Goal: Transaction & Acquisition: Obtain resource

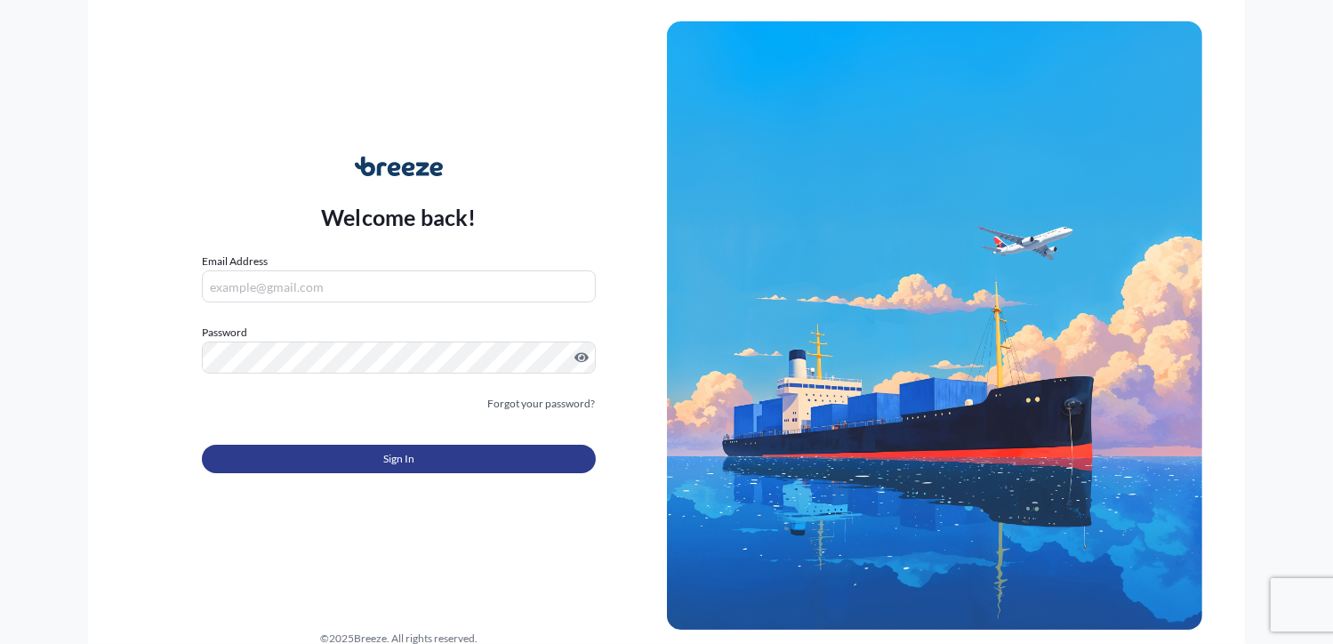
type input "[PERSON_NAME][EMAIL_ADDRESS][DOMAIN_NAME]"
click at [420, 457] on button "Sign In" at bounding box center [398, 459] width 393 height 28
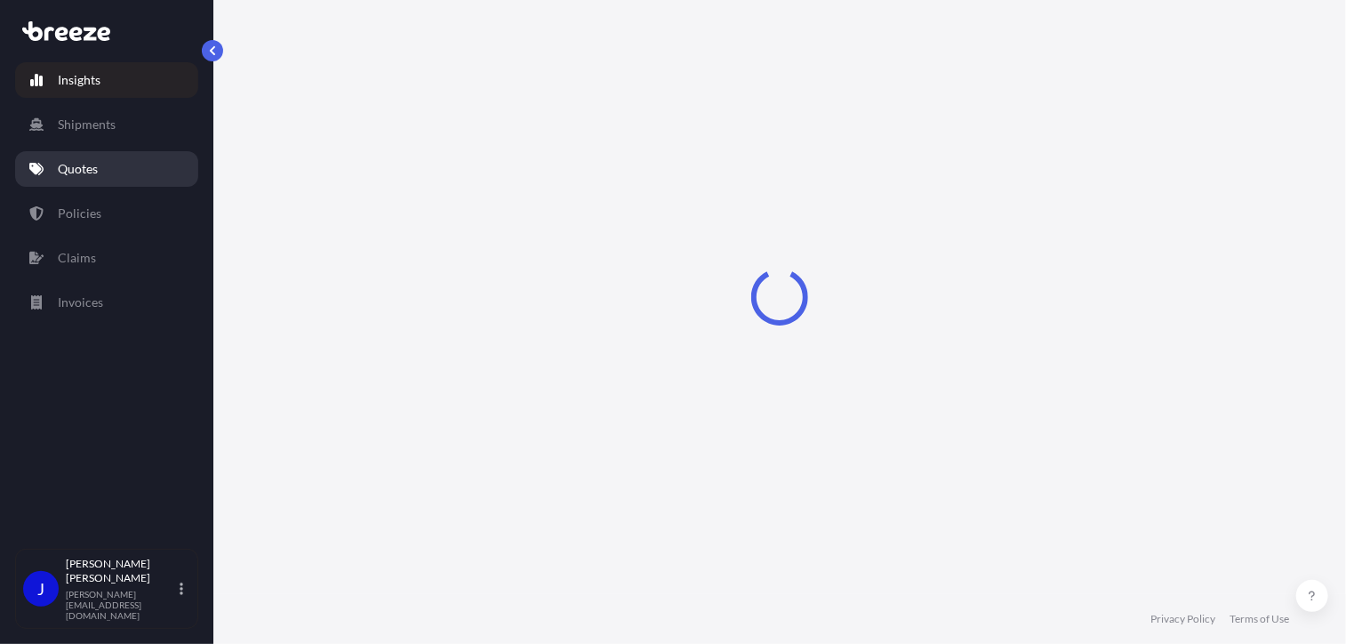
click at [92, 172] on p "Quotes" at bounding box center [78, 169] width 40 height 18
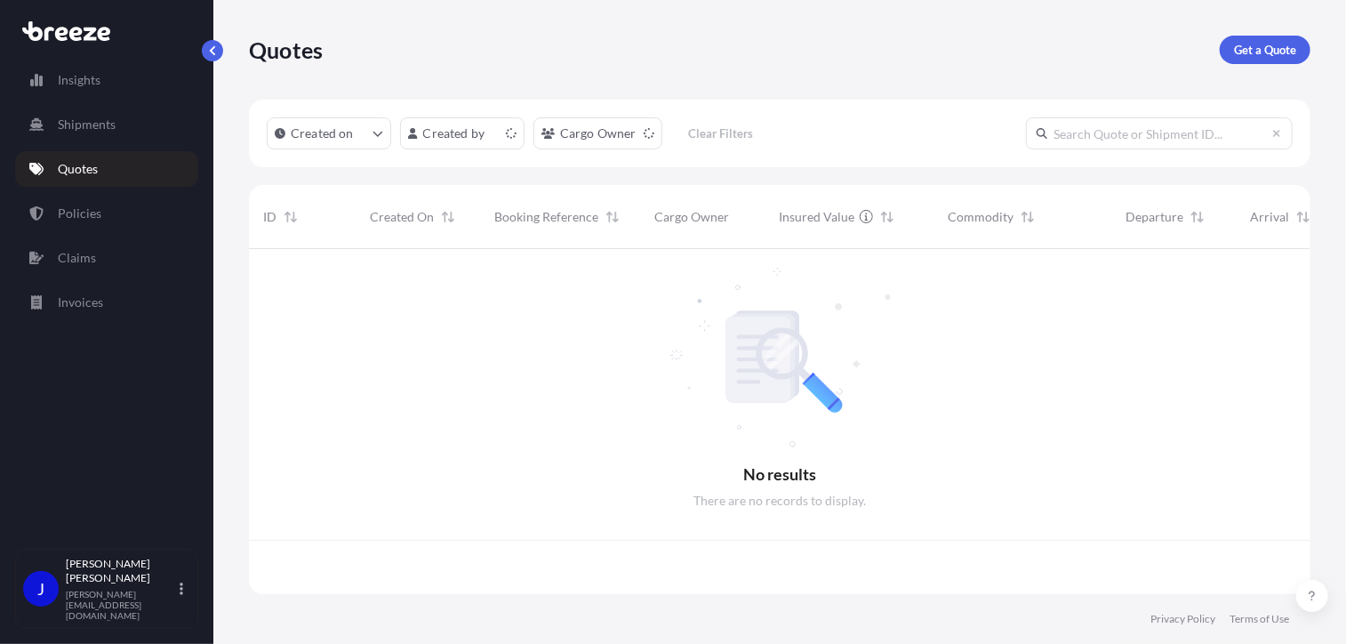
scroll to position [341, 1048]
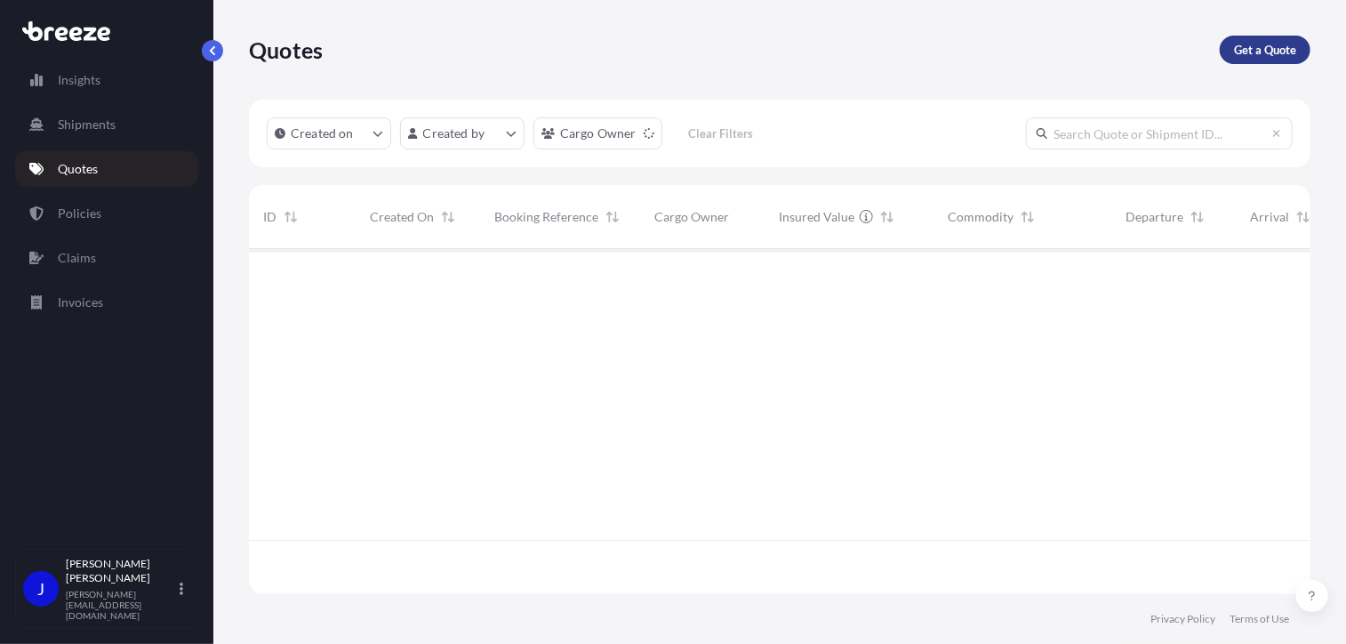
click at [1273, 52] on p "Get a Quote" at bounding box center [1265, 50] width 62 height 18
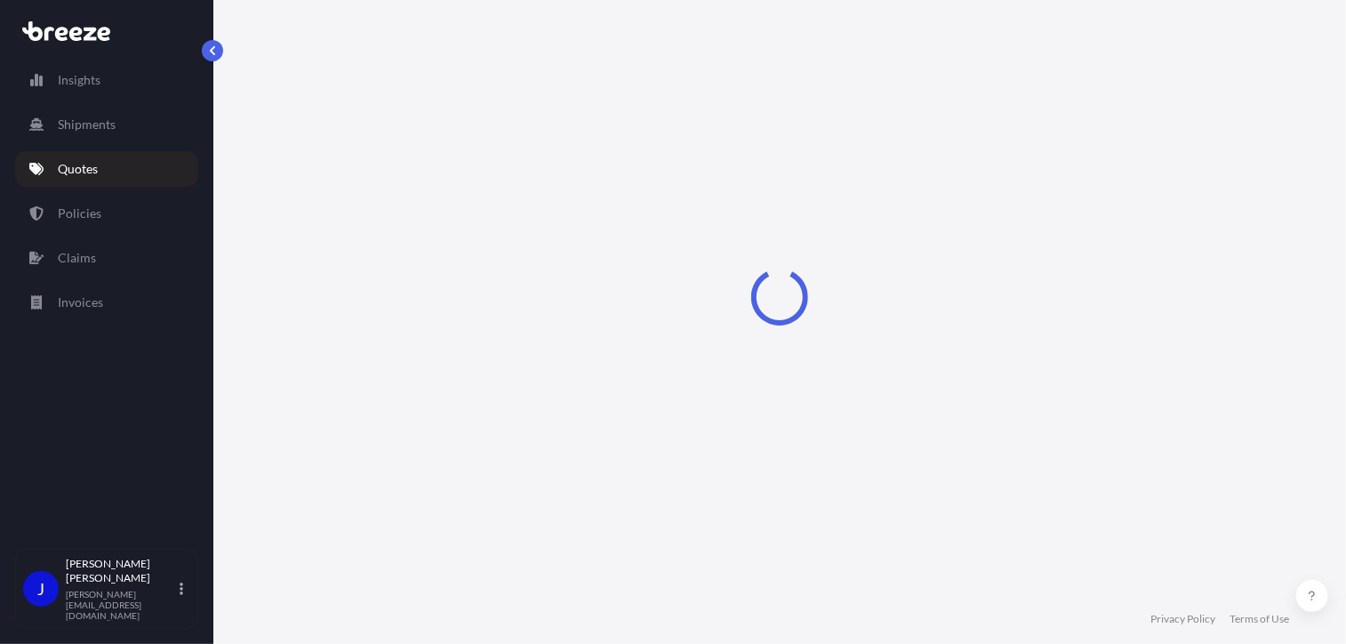
select select "Sea"
select select "1"
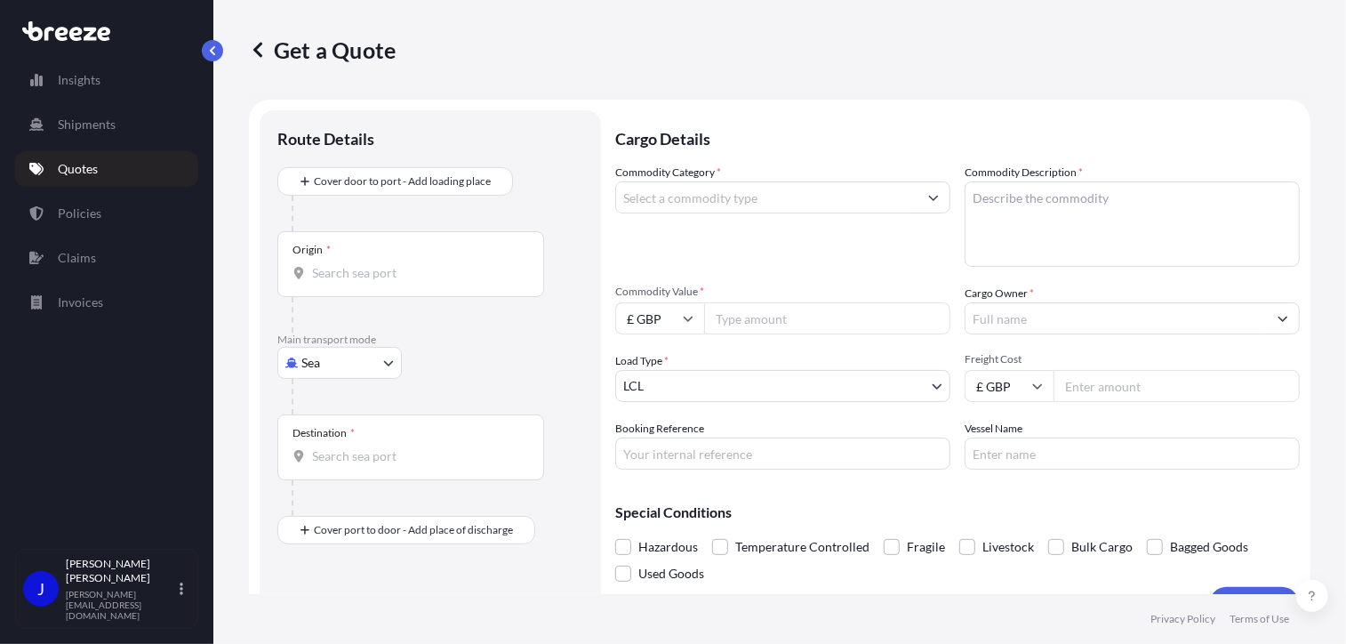
scroll to position [28, 0]
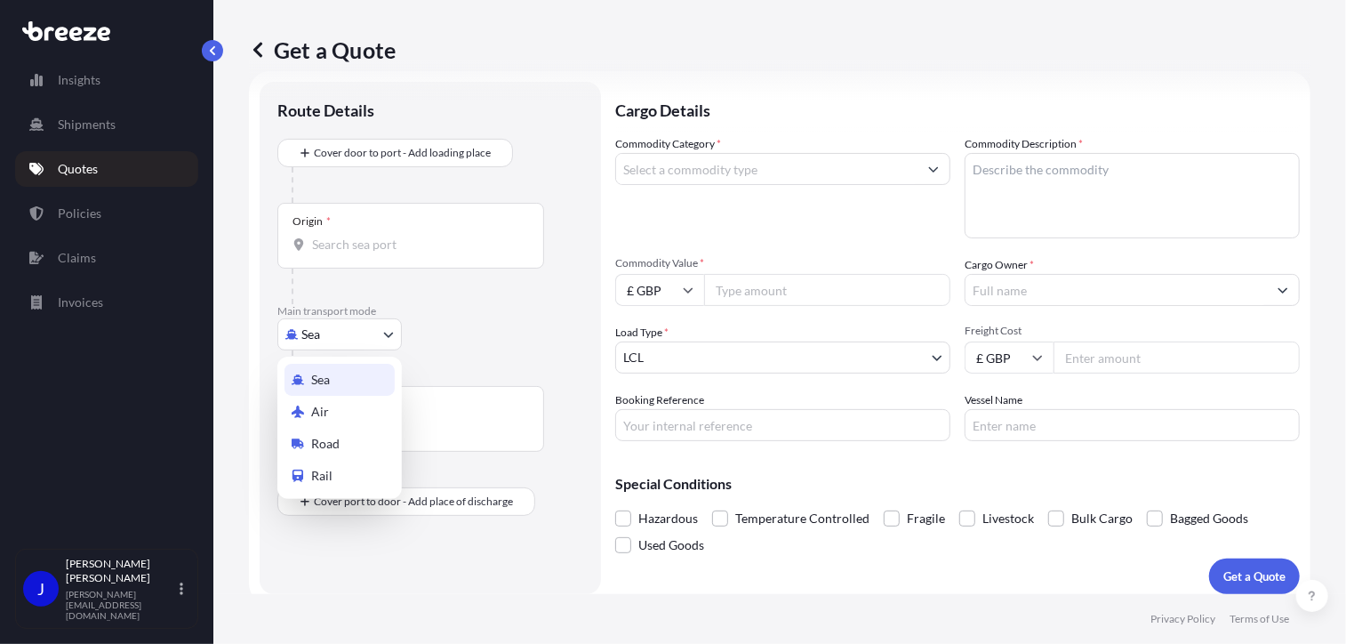
click at [349, 333] on body "Insights Shipments Quotes Policies Claims Invoices J [PERSON_NAME] [PERSON_NAME…" at bounding box center [673, 322] width 1346 height 644
click at [345, 439] on div "Road" at bounding box center [340, 444] width 110 height 32
select select "Road"
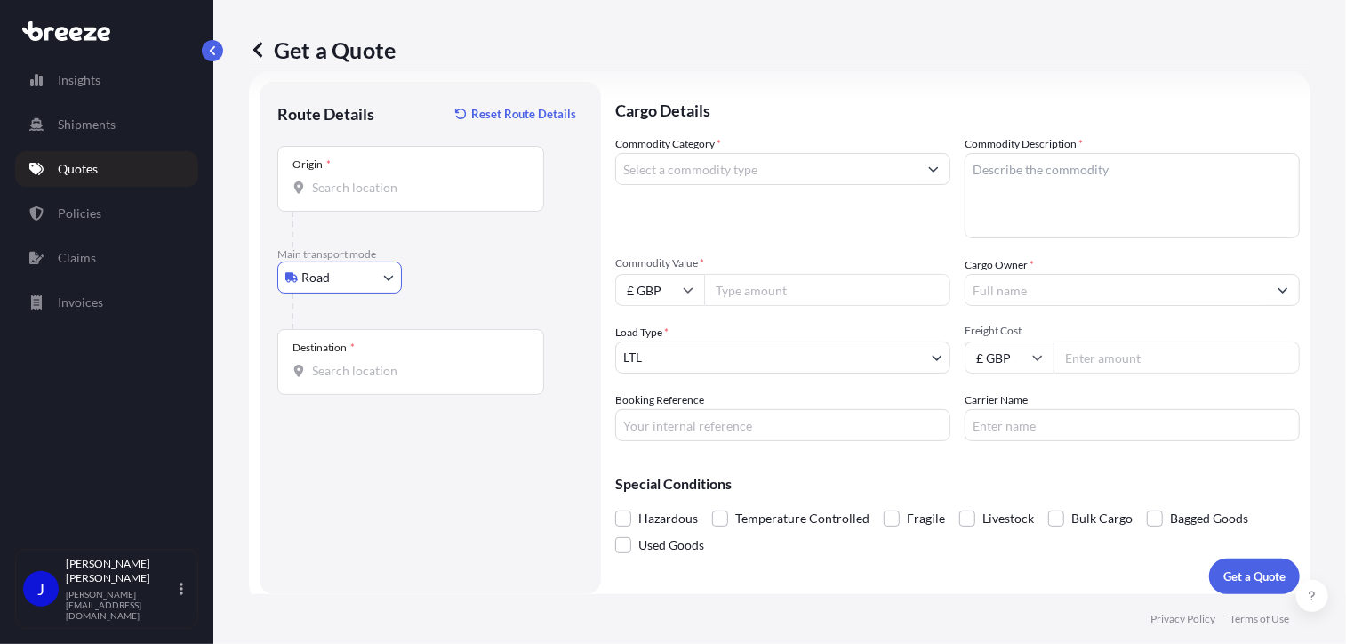
click at [370, 184] on input "Origin *" at bounding box center [417, 188] width 210 height 18
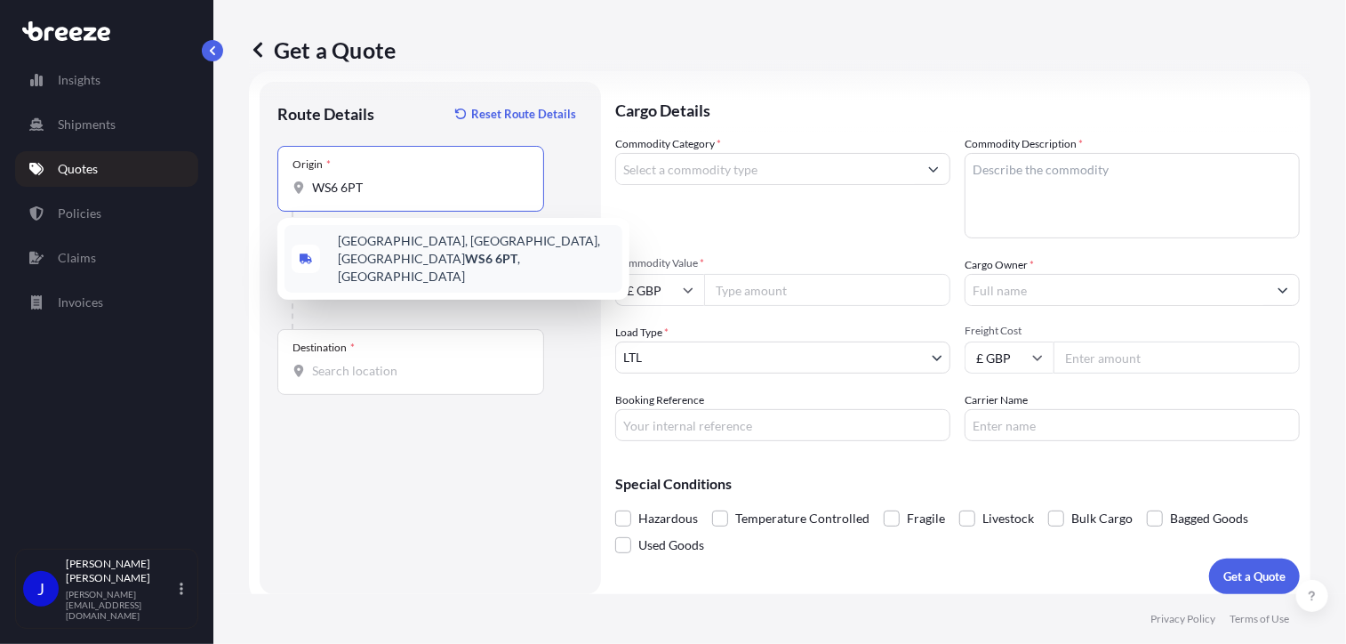
click at [374, 242] on span "[STREET_ADDRESS]" at bounding box center [476, 258] width 277 height 53
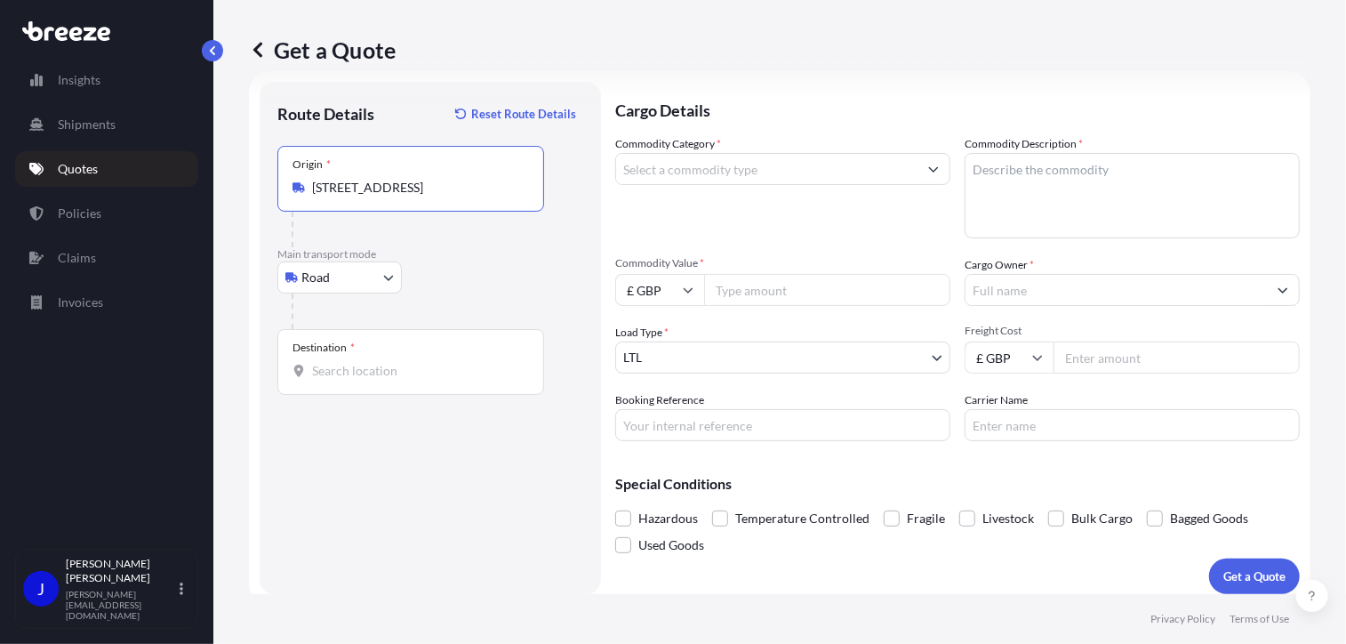
type input "[STREET_ADDRESS]"
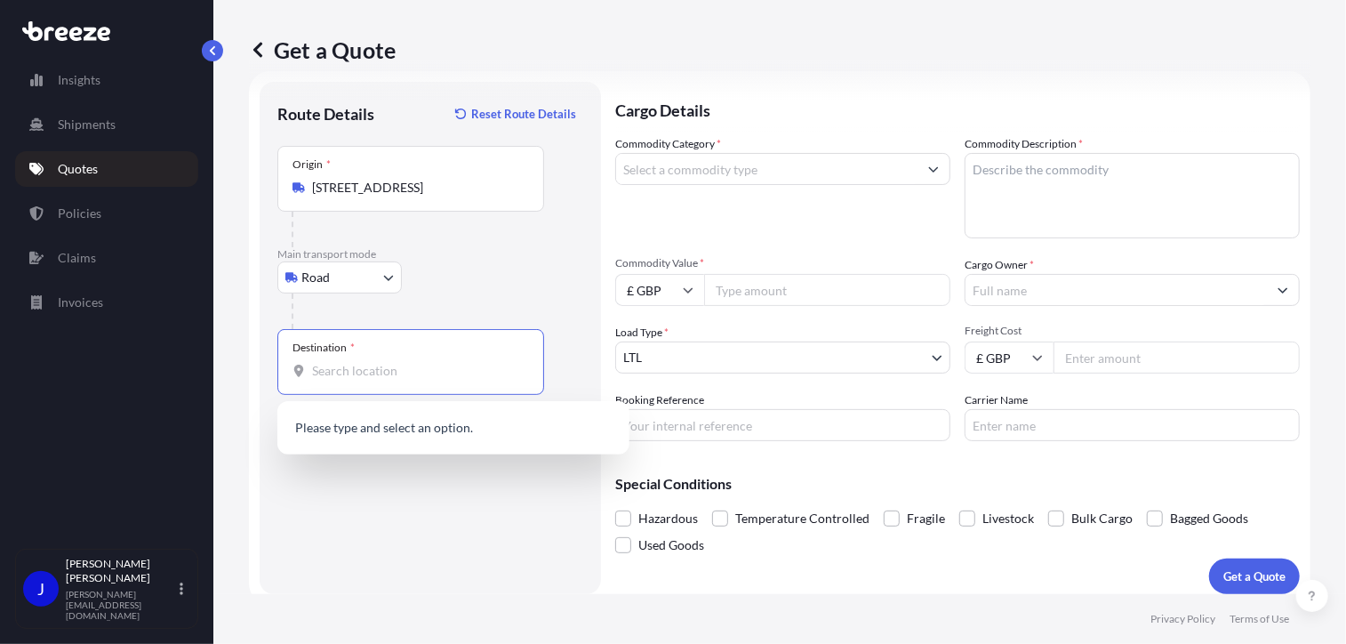
click at [349, 369] on input "Destination *" at bounding box center [417, 371] width 210 height 18
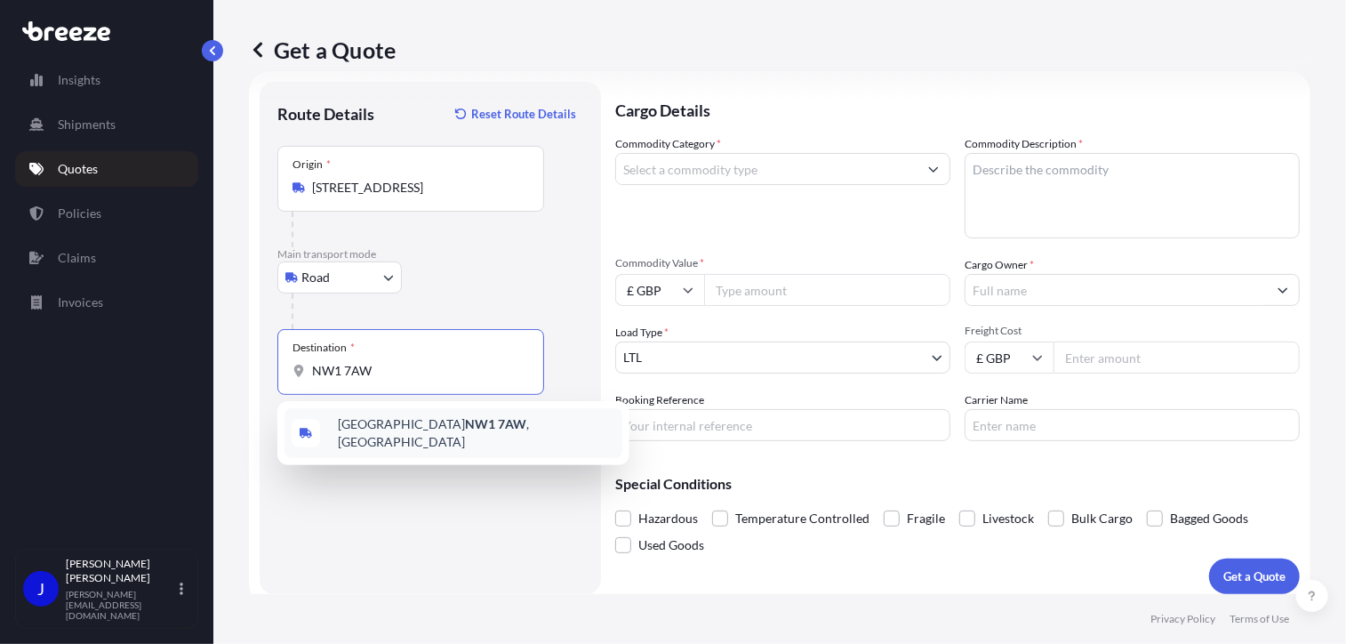
click at [380, 421] on span "London NW1 7AW , [GEOGRAPHIC_DATA]" at bounding box center [476, 433] width 277 height 36
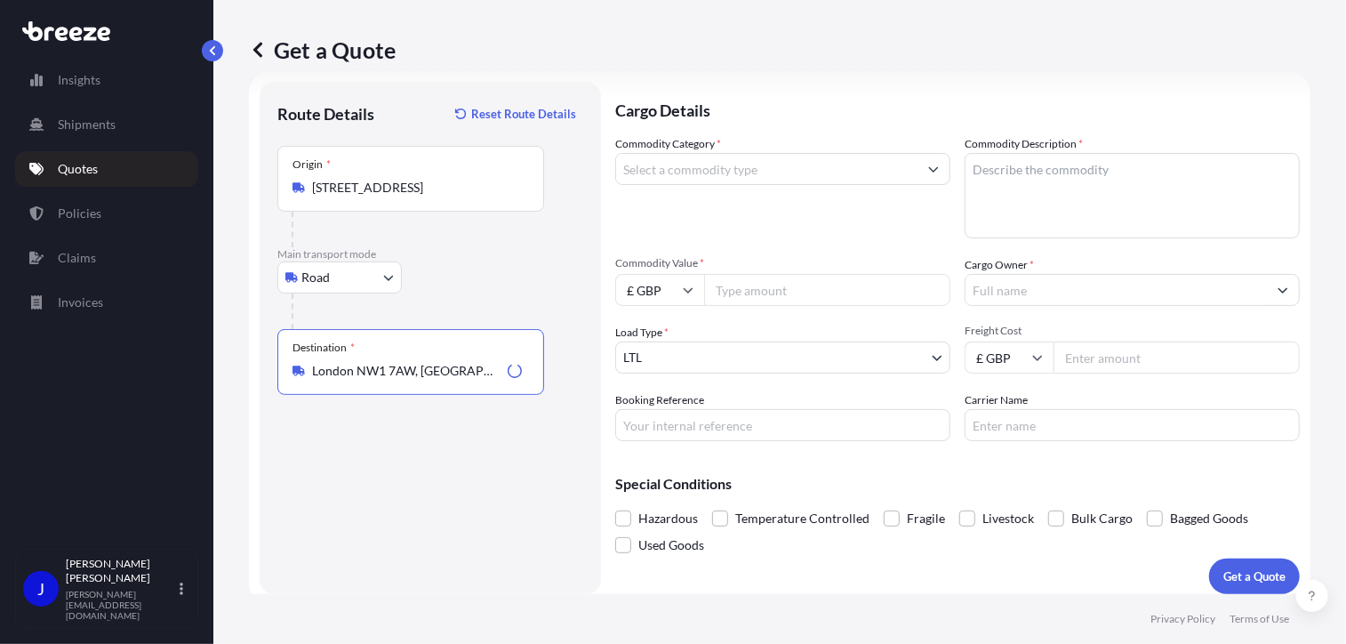
type input "London NW1 7AW, [GEOGRAPHIC_DATA]"
click at [683, 172] on input "Commodity Category *" at bounding box center [766, 169] width 301 height 32
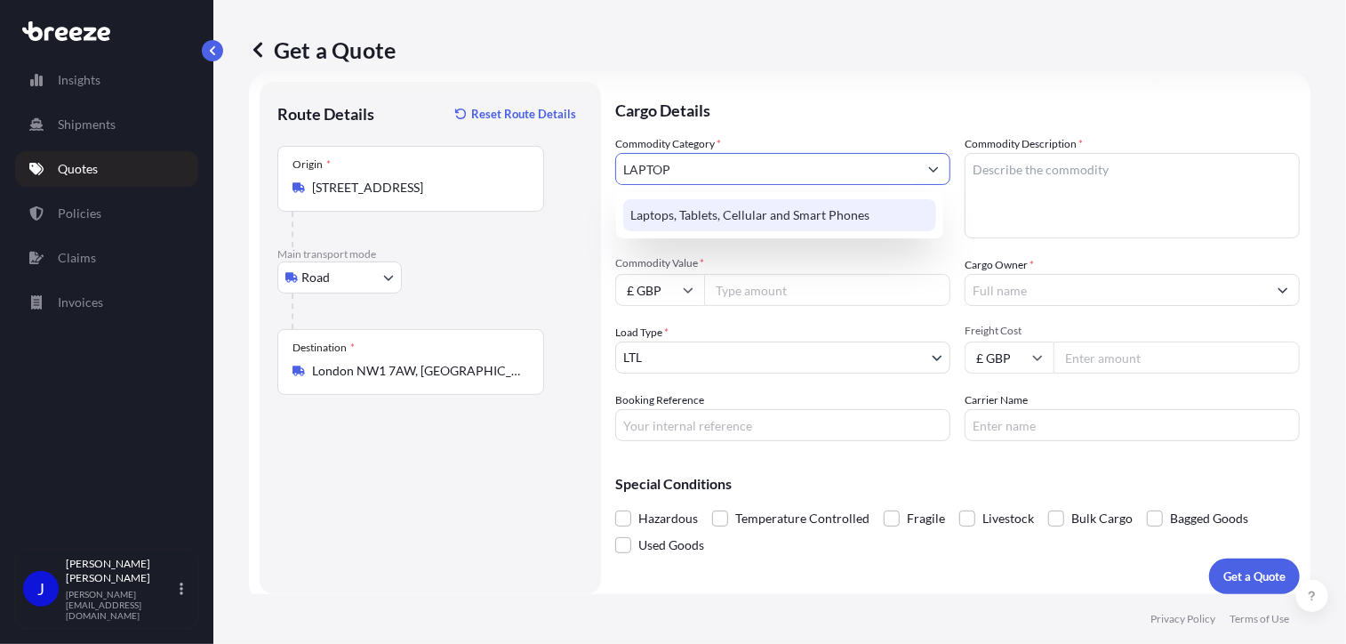
click at [715, 214] on div "Laptops, Tablets, Cellular and Smart Phones" at bounding box center [779, 215] width 313 height 32
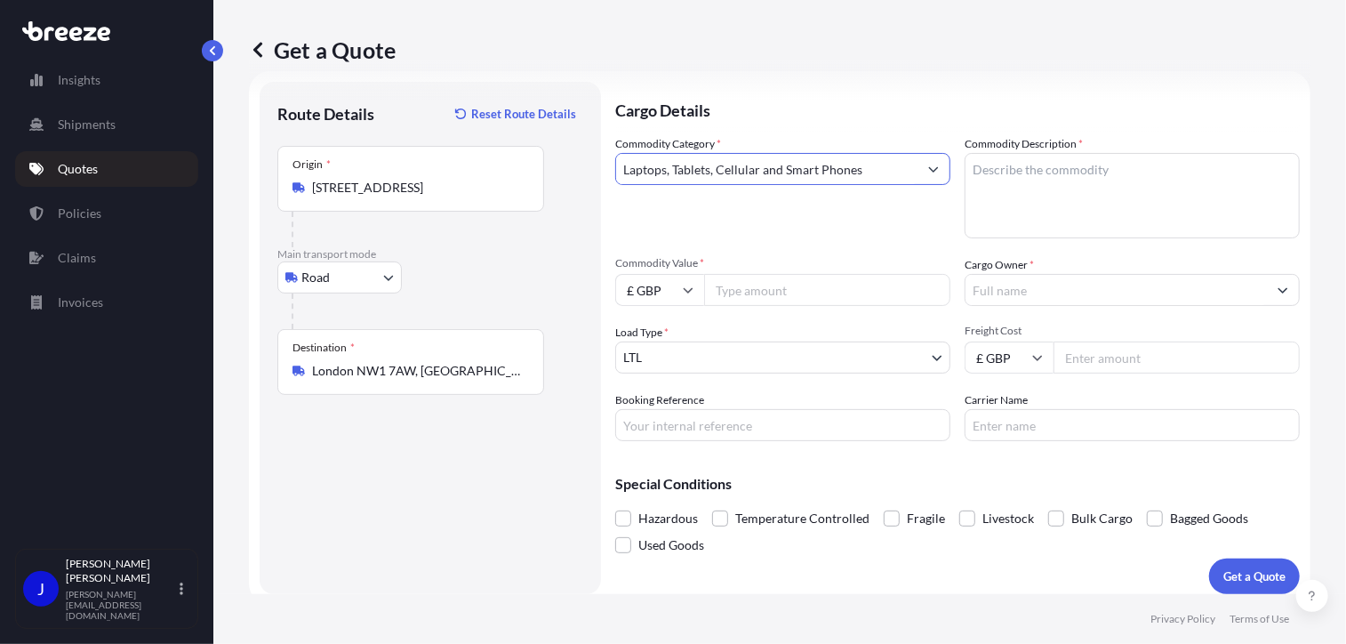
type input "Laptops, Tablets, Cellular and Smart Phones"
click at [1020, 158] on div "Commodity Description *" at bounding box center [1132, 186] width 335 height 103
click at [1019, 164] on textarea "Commodity Description *" at bounding box center [1132, 195] width 335 height 85
type textarea "LAPTOP"
click at [829, 301] on input "Commodity Value *" at bounding box center [827, 290] width 246 height 32
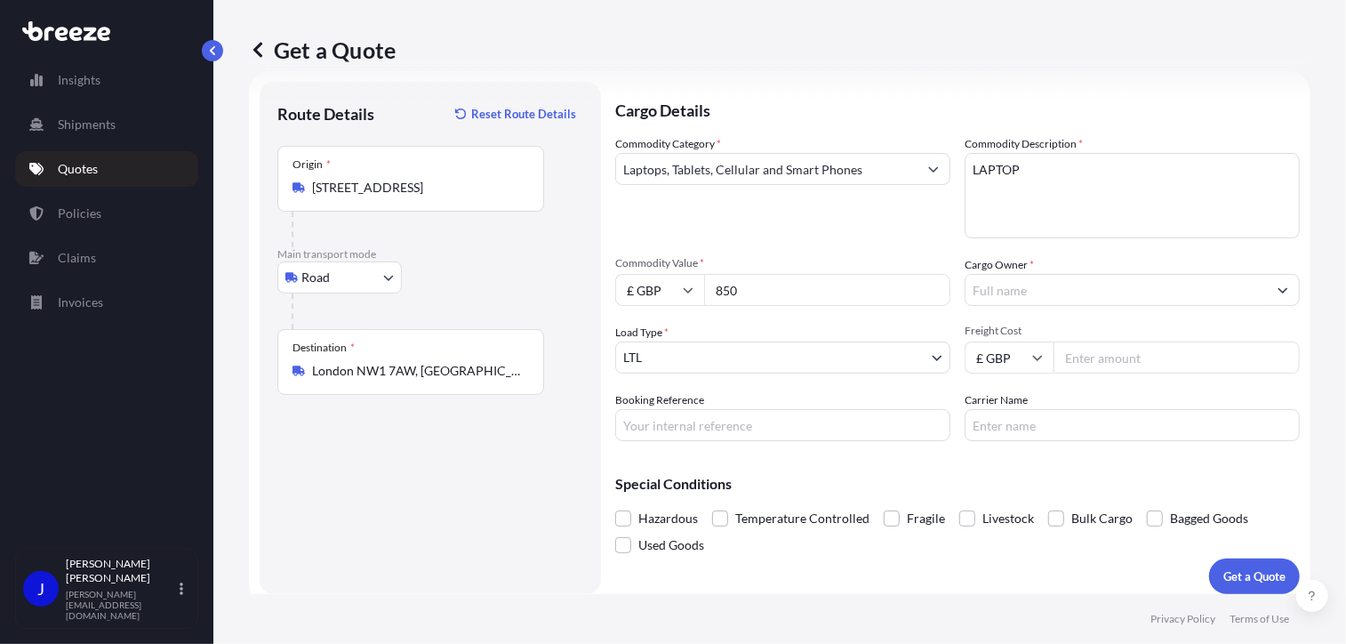
type input "850"
click at [1039, 291] on input "Cargo Owner *" at bounding box center [1116, 290] width 301 height 32
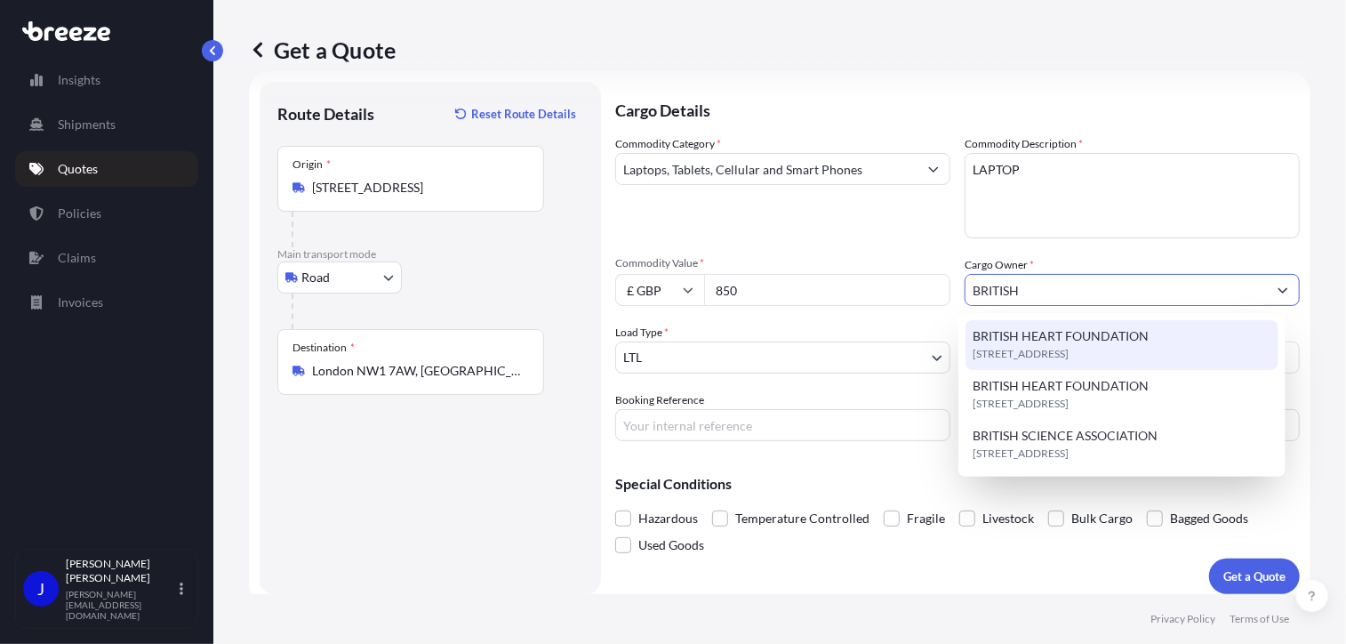
click at [1061, 341] on span "BRITISH HEART FOUNDATION" at bounding box center [1061, 336] width 176 height 18
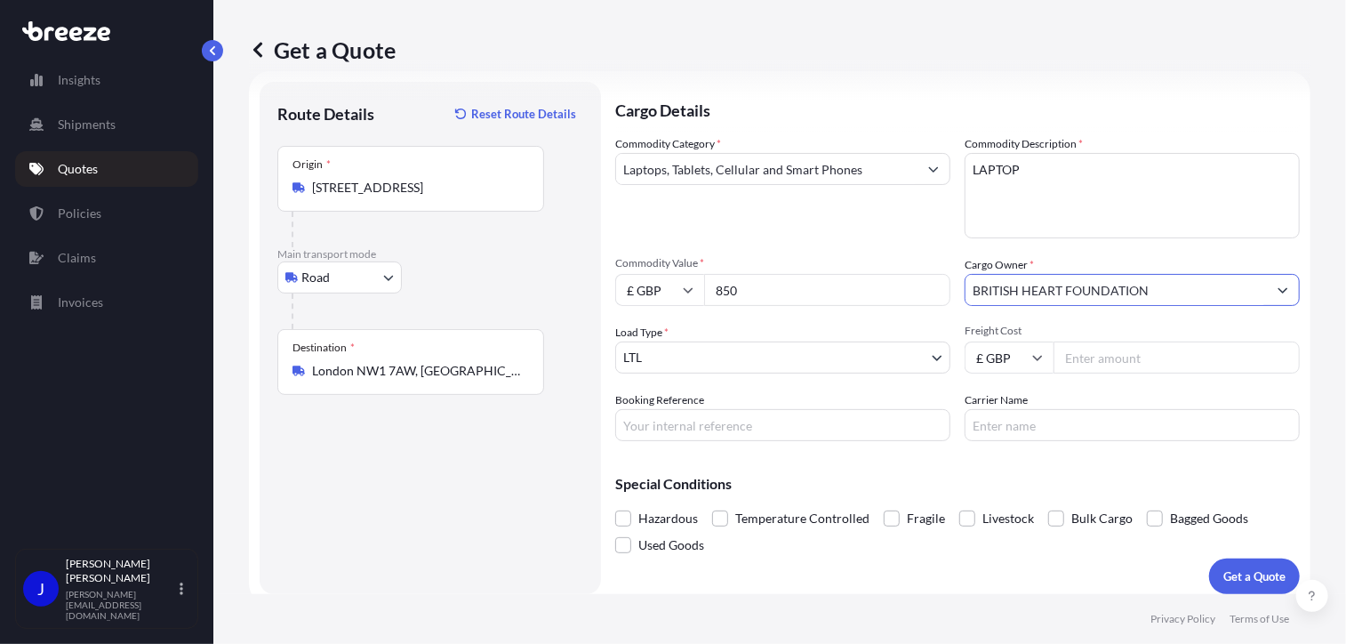
type input "BRITISH HEART FOUNDATION"
drag, startPoint x: 663, startPoint y: 422, endPoint x: 672, endPoint y: 424, distance: 10.1
paste input "2220252"
type input "2220252"
click at [1102, 357] on input "Freight Cost" at bounding box center [1177, 357] width 246 height 32
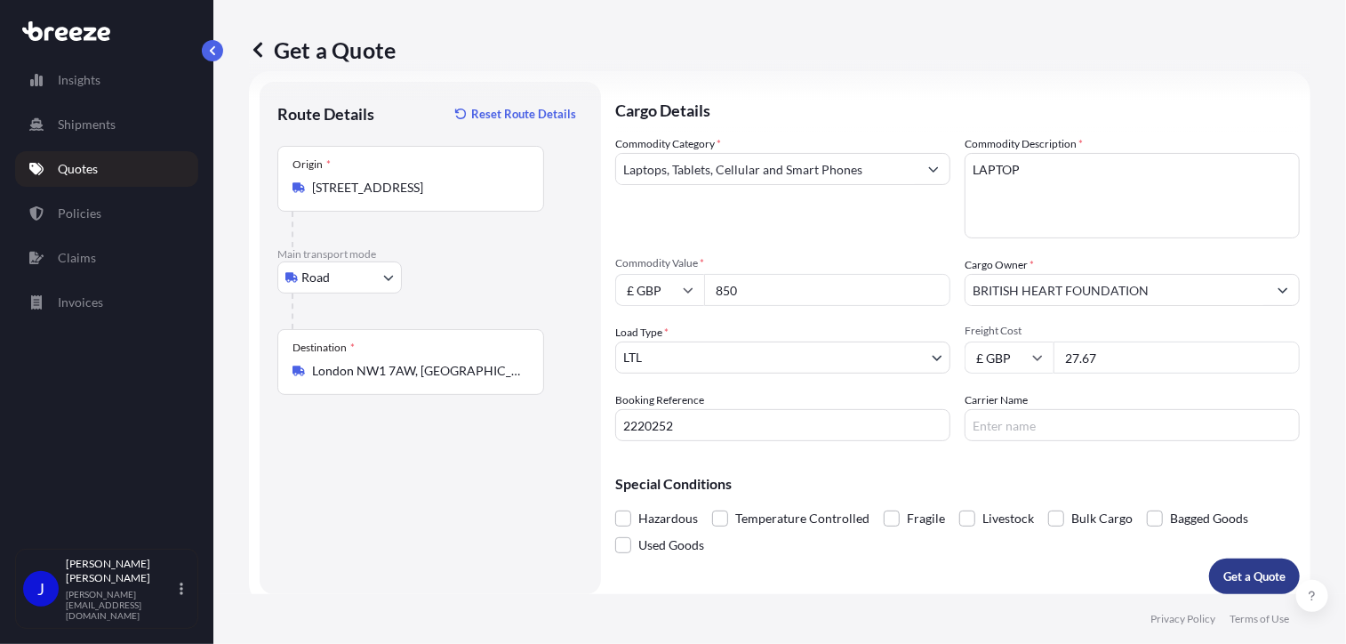
type input "27.67"
click at [1234, 569] on p "Get a Quote" at bounding box center [1255, 576] width 62 height 18
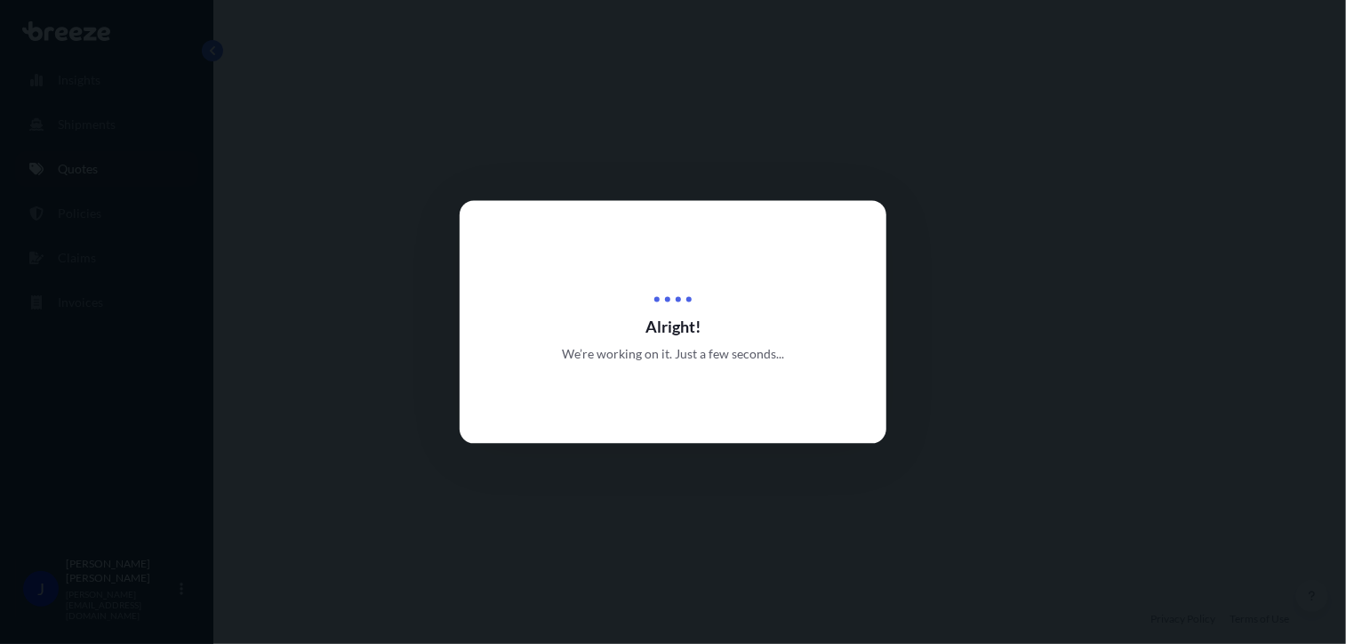
select select "Road"
select select "1"
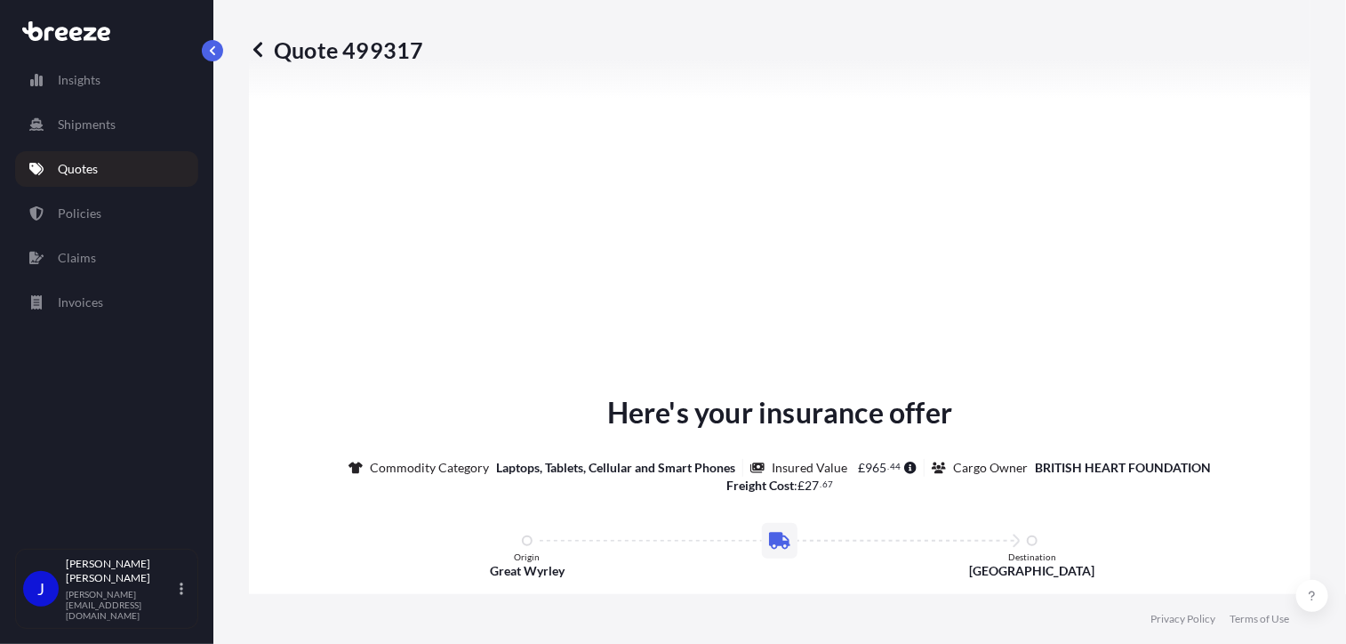
type input "London NW1 7AW, [GEOGRAPHIC_DATA]"
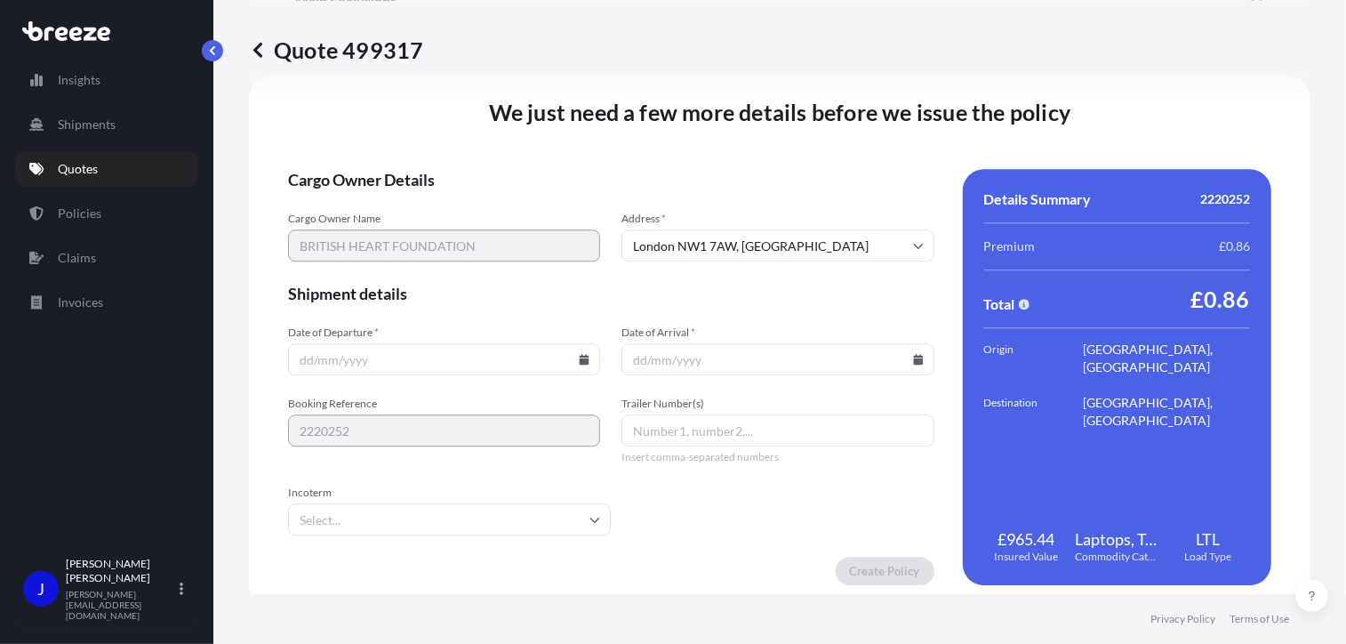
scroll to position [2217, 0]
click at [580, 362] on icon at bounding box center [585, 358] width 10 height 11
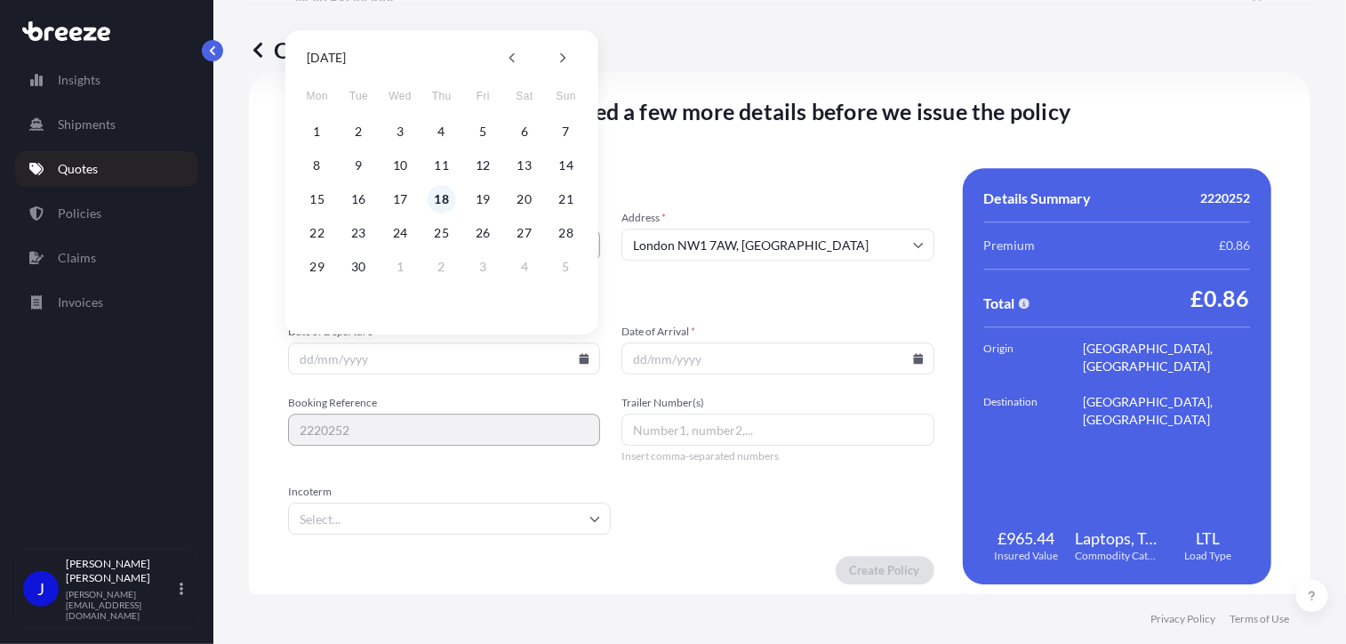
click at [434, 199] on button "18" at bounding box center [442, 199] width 28 height 28
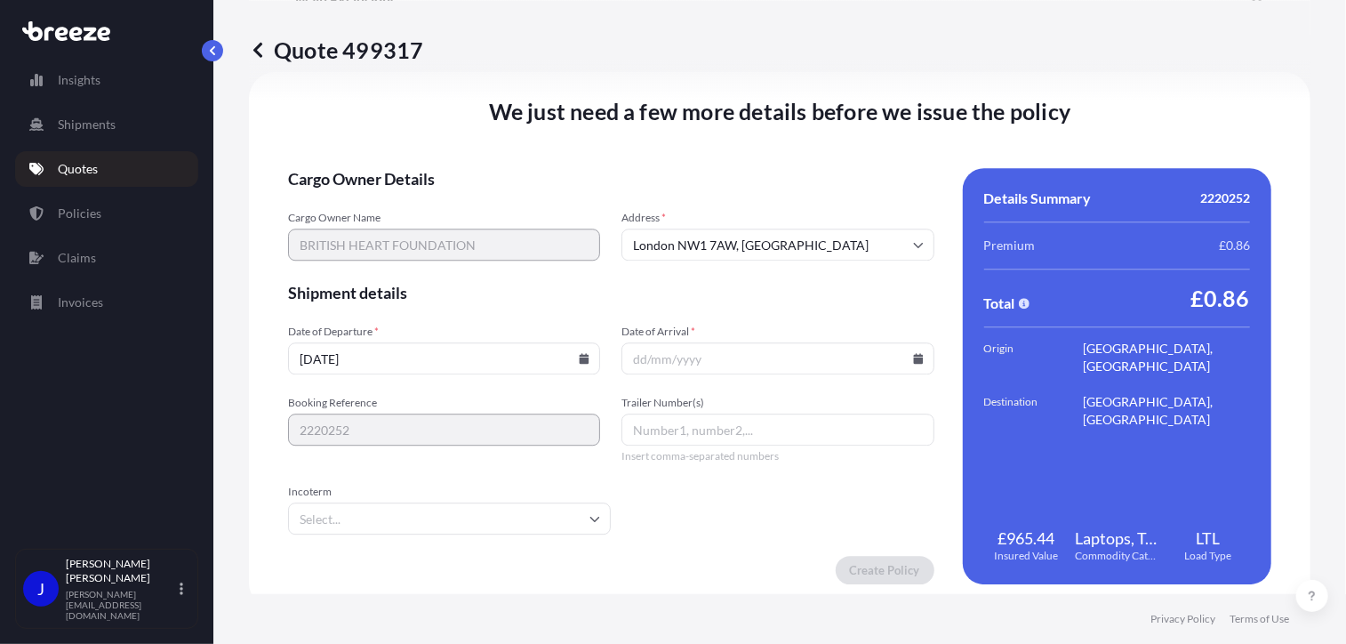
type input "[DATE]"
click at [902, 358] on input "Date of Arrival *" at bounding box center [778, 358] width 312 height 32
click at [913, 355] on icon at bounding box center [918, 358] width 10 height 11
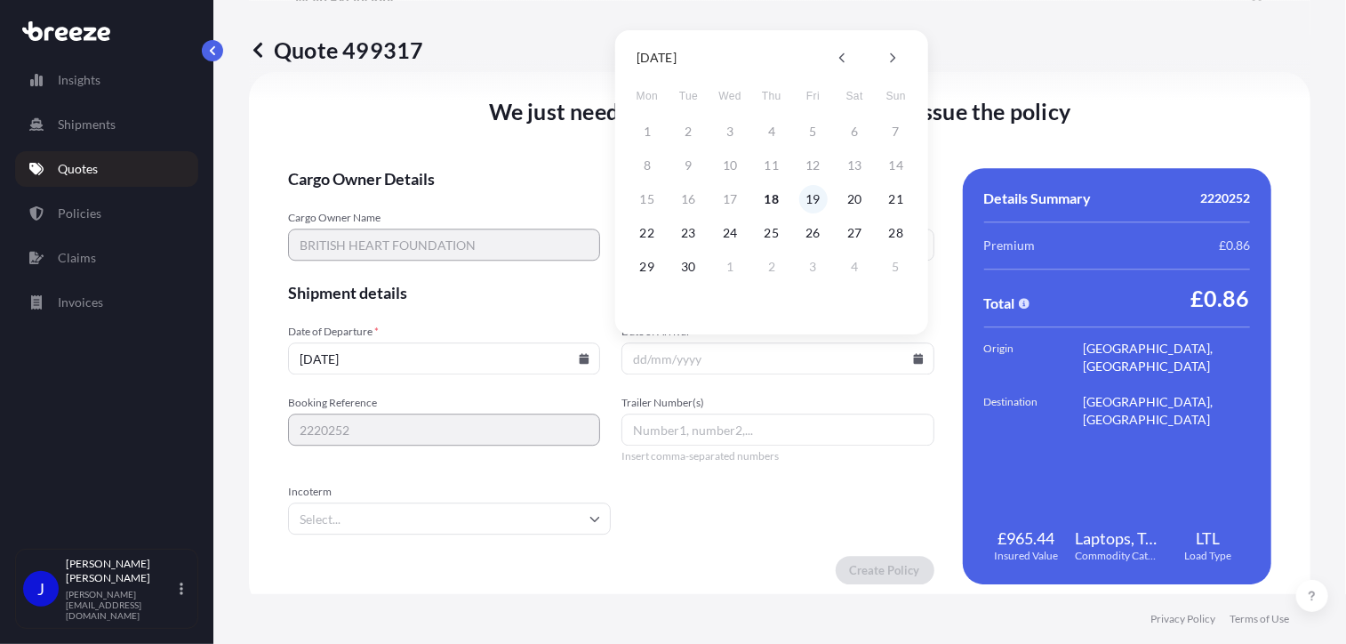
click at [813, 195] on button "19" at bounding box center [813, 199] width 28 height 28
type input "[DATE]"
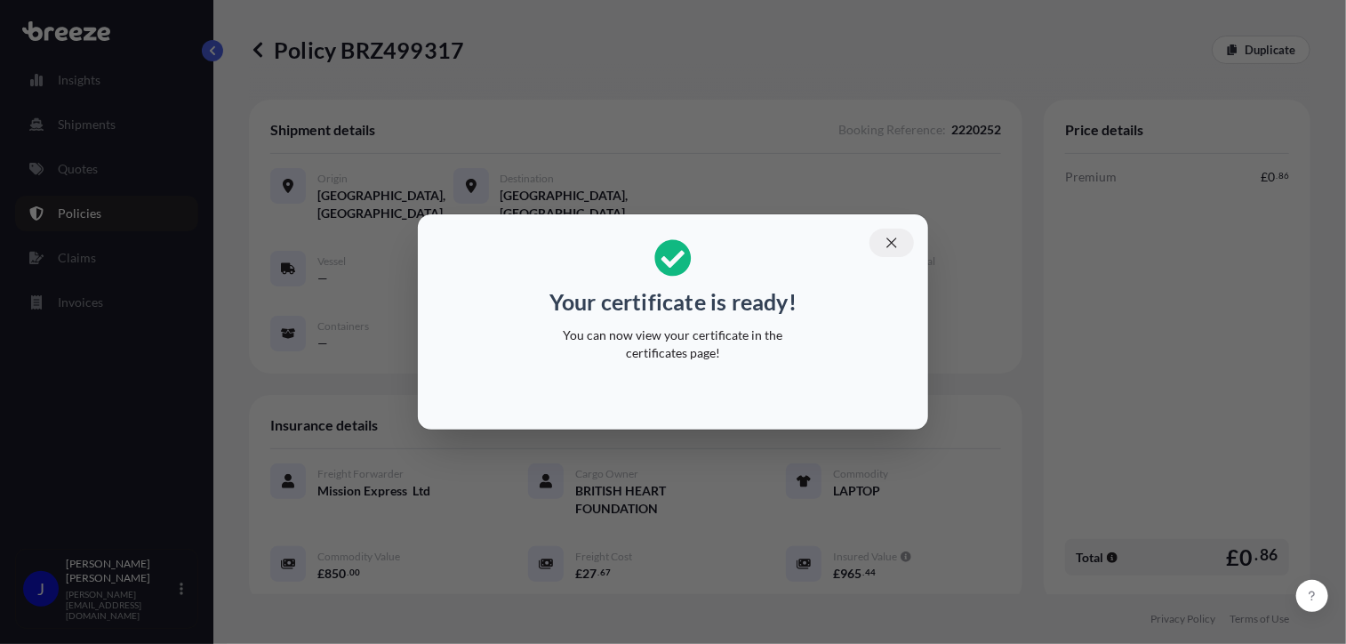
click at [893, 240] on icon "button" at bounding box center [892, 243] width 16 height 16
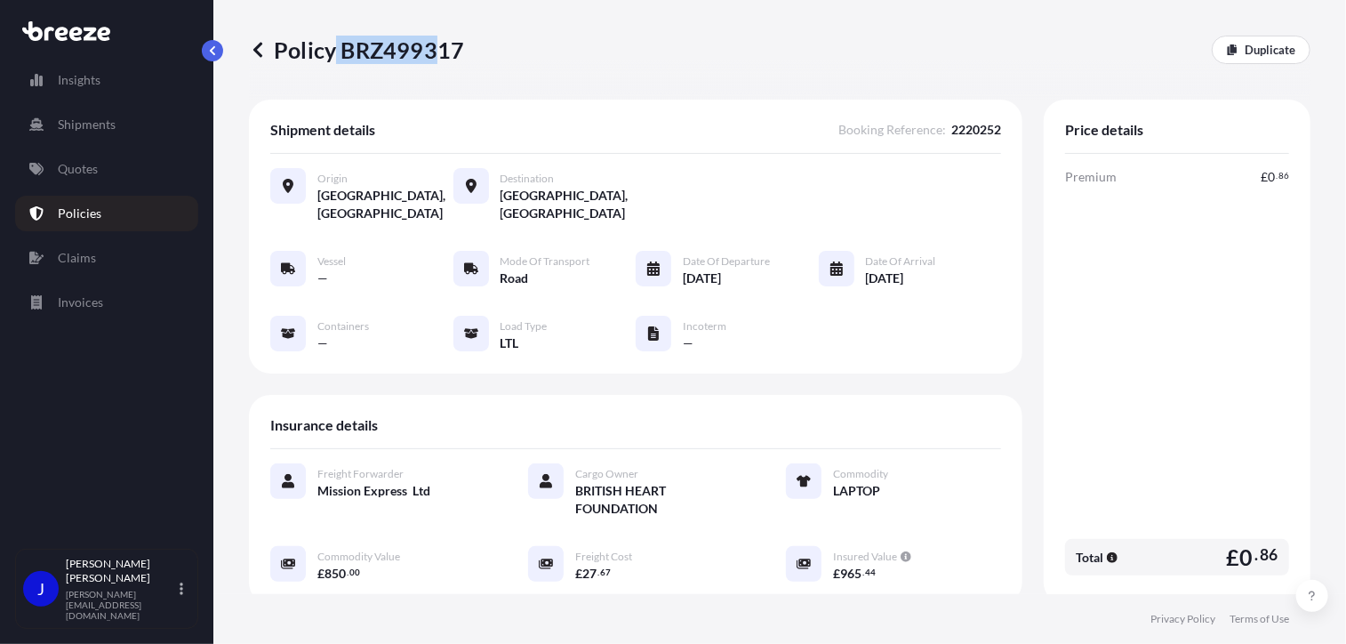
drag, startPoint x: 340, startPoint y: 48, endPoint x: 441, endPoint y: 52, distance: 101.4
click at [441, 52] on p "Policy BRZ499317" at bounding box center [356, 50] width 215 height 28
drag, startPoint x: 441, startPoint y: 52, endPoint x: 395, endPoint y: 88, distance: 58.9
click at [395, 88] on div "Policy BRZ499317 Duplicate" at bounding box center [780, 50] width 1062 height 100
click at [341, 73] on div "Policy BRZ499317 Duplicate" at bounding box center [780, 50] width 1062 height 100
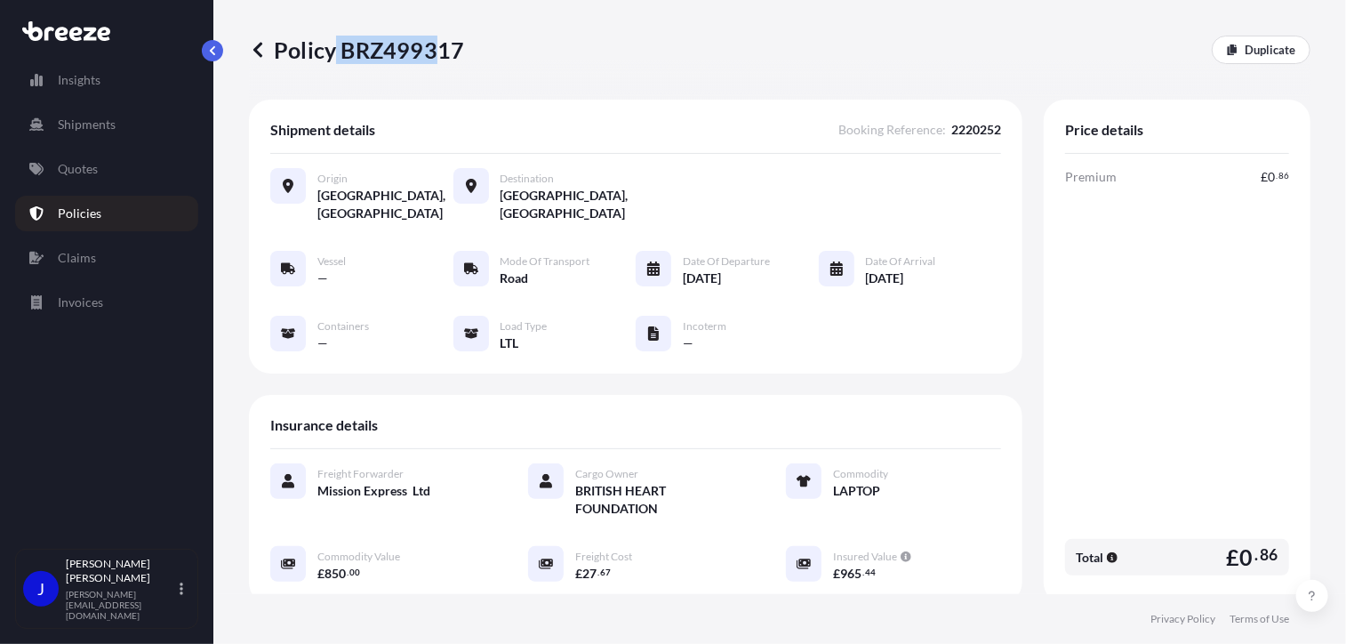
click at [349, 40] on p "Policy BRZ499317" at bounding box center [356, 50] width 215 height 28
drag, startPoint x: 341, startPoint y: 49, endPoint x: 457, endPoint y: 49, distance: 115.6
click at [457, 49] on p "Policy BRZ499317" at bounding box center [356, 50] width 215 height 28
drag, startPoint x: 457, startPoint y: 49, endPoint x: 444, endPoint y: 49, distance: 13.3
copy p "BRZ499317"
